Goal: Check status: Check status

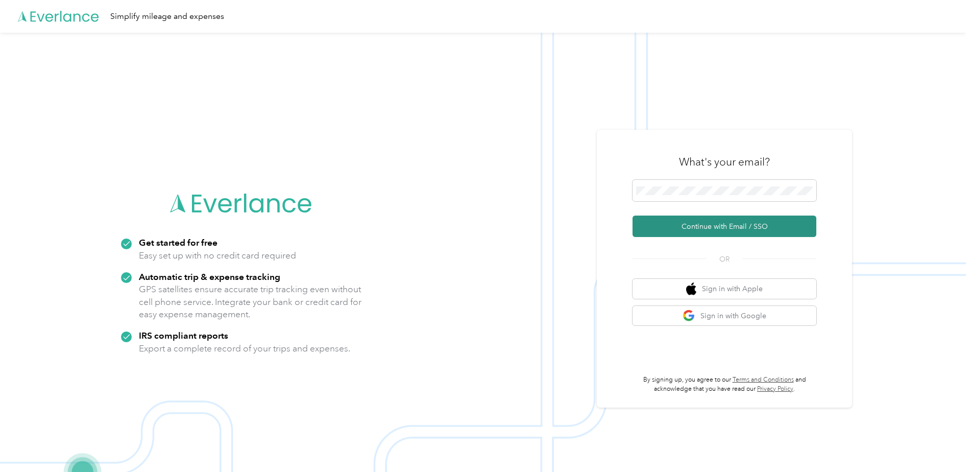
click at [681, 222] on button "Continue with Email / SSO" at bounding box center [724, 225] width 184 height 21
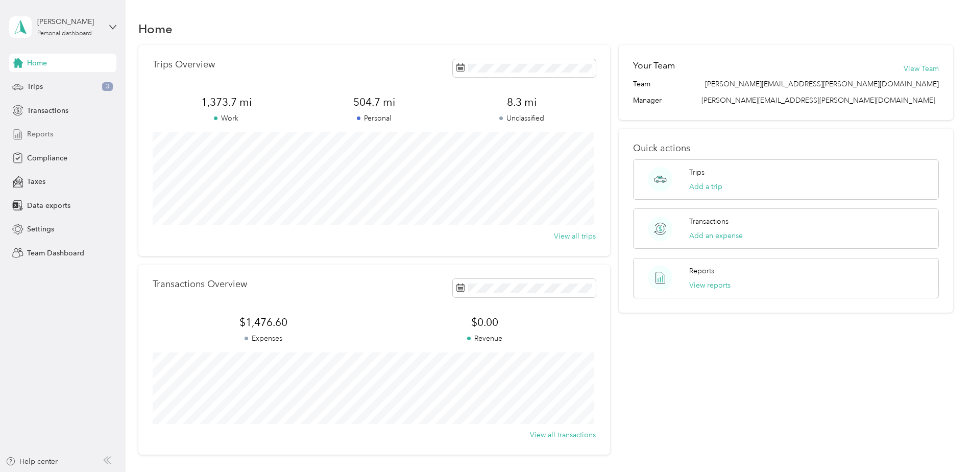
click at [32, 132] on span "Reports" at bounding box center [40, 134] width 26 height 11
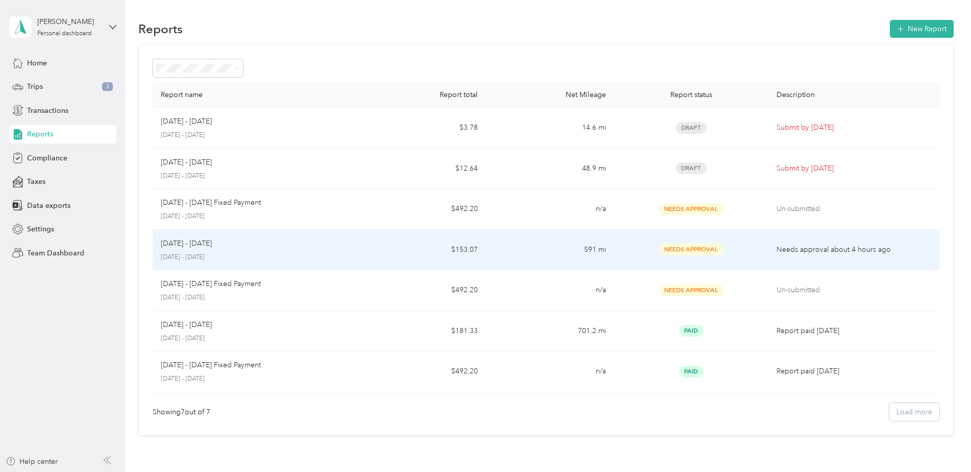
click at [684, 246] on span "Needs Approval" at bounding box center [691, 249] width 64 height 12
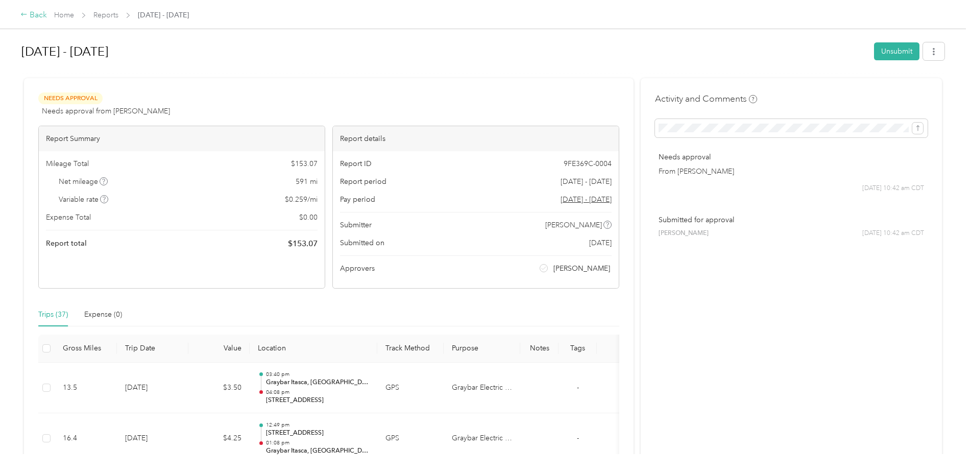
click at [27, 16] on icon at bounding box center [23, 14] width 7 height 7
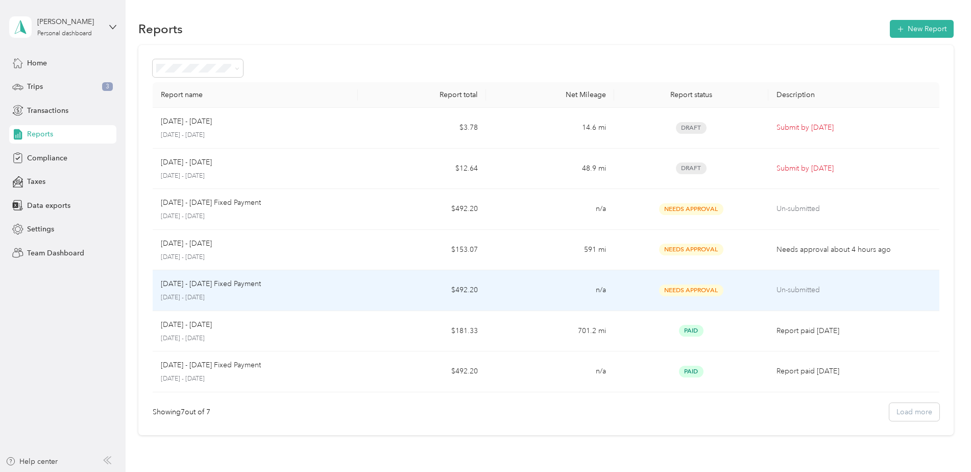
click at [684, 288] on span "Needs Approval" at bounding box center [691, 290] width 64 height 12
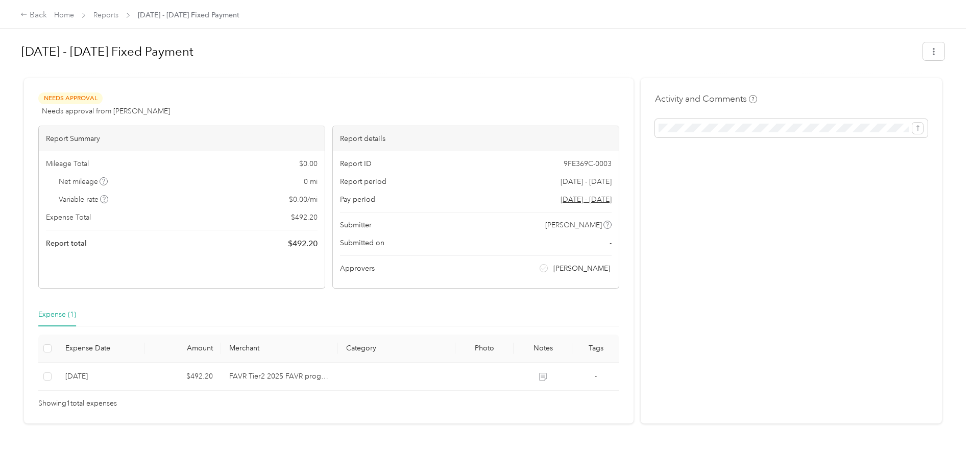
click at [69, 97] on span "Needs Approval" at bounding box center [70, 98] width 64 height 12
